Goal: Transaction & Acquisition: Book appointment/travel/reservation

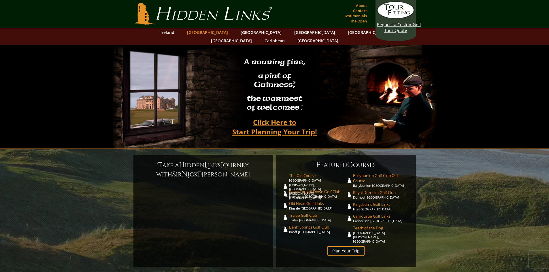
click at [212, 34] on link "[GEOGRAPHIC_DATA]" at bounding box center [207, 32] width 47 height 8
